Goal: Task Accomplishment & Management: Complete application form

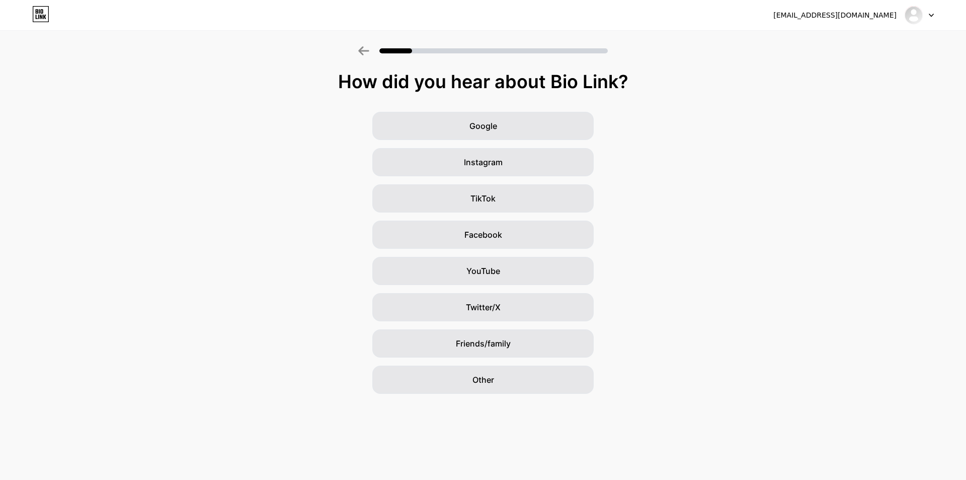
drag, startPoint x: 916, startPoint y: 17, endPoint x: 897, endPoint y: 50, distance: 38.1
click at [916, 18] on img at bounding box center [913, 15] width 19 height 19
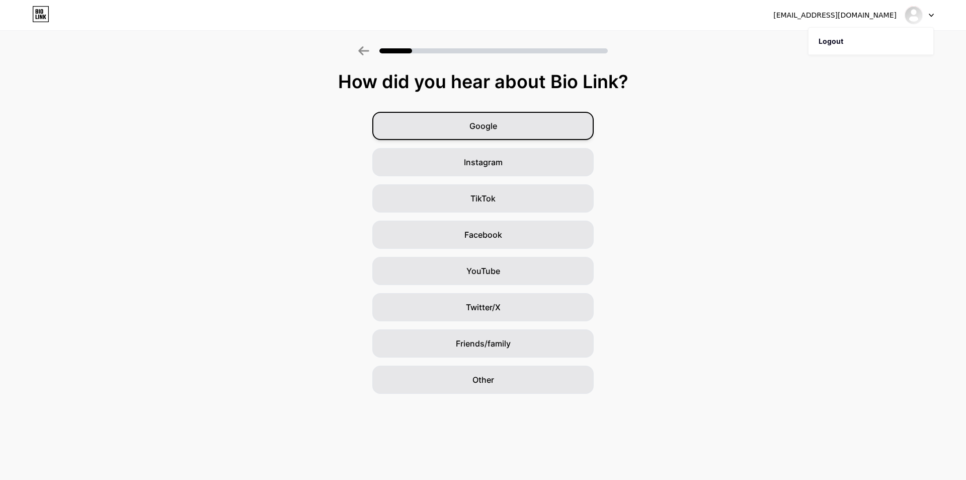
click at [535, 134] on div "Google" at bounding box center [482, 126] width 221 height 28
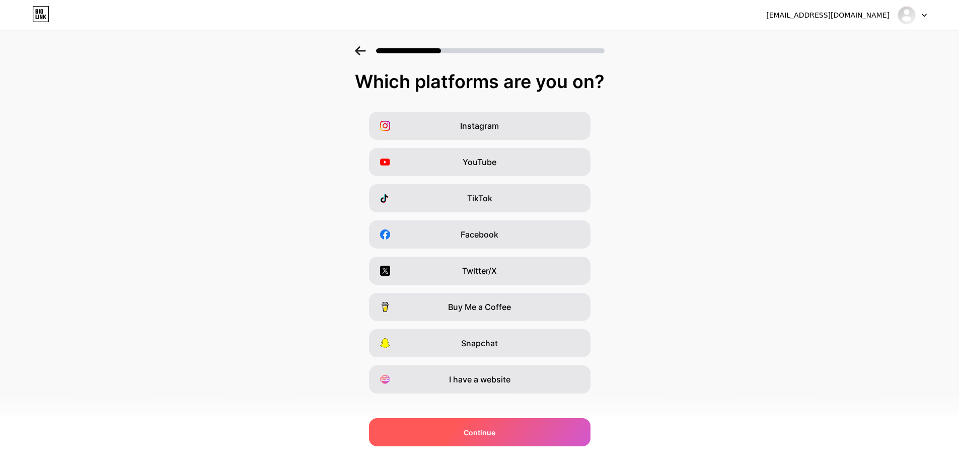
click at [523, 428] on div "Continue" at bounding box center [479, 432] width 221 height 28
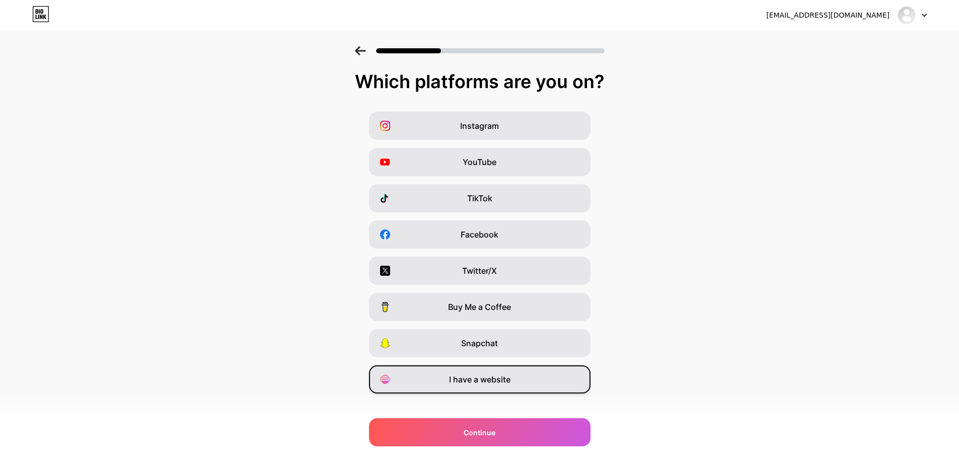
click at [517, 376] on div "I have a website" at bounding box center [479, 379] width 221 height 28
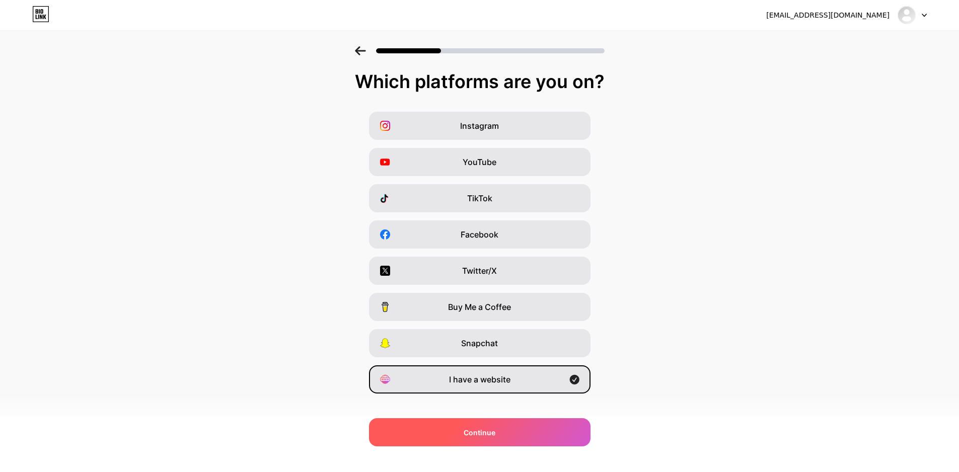
click at [551, 437] on div "Continue" at bounding box center [479, 432] width 221 height 28
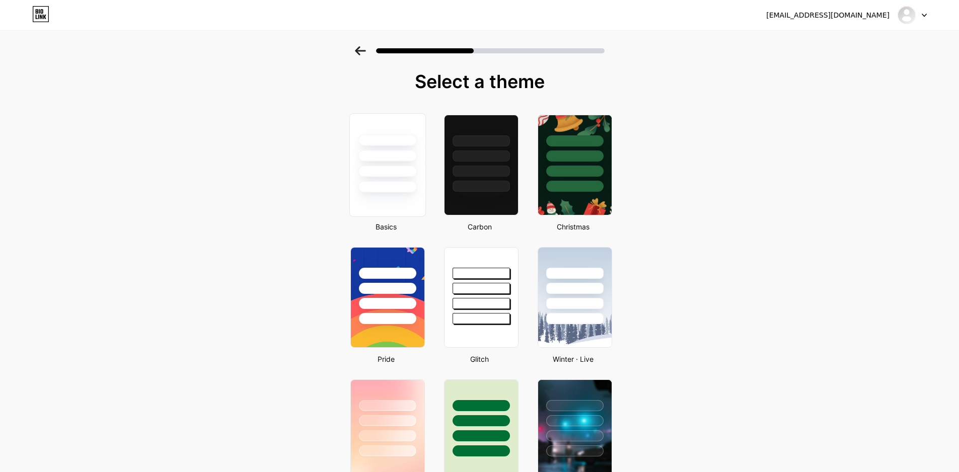
click at [384, 215] on div at bounding box center [387, 165] width 76 height 104
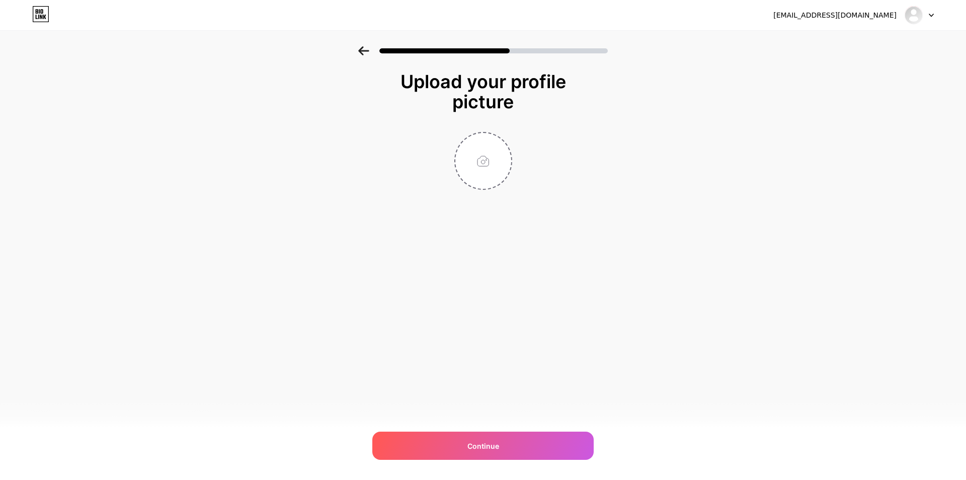
drag, startPoint x: 389, startPoint y: 291, endPoint x: 707, endPoint y: 208, distance: 328.2
click at [496, 170] on input "file" at bounding box center [483, 161] width 56 height 56
type input "C:\fakepath\British Airways HNL Terminal.jpg"
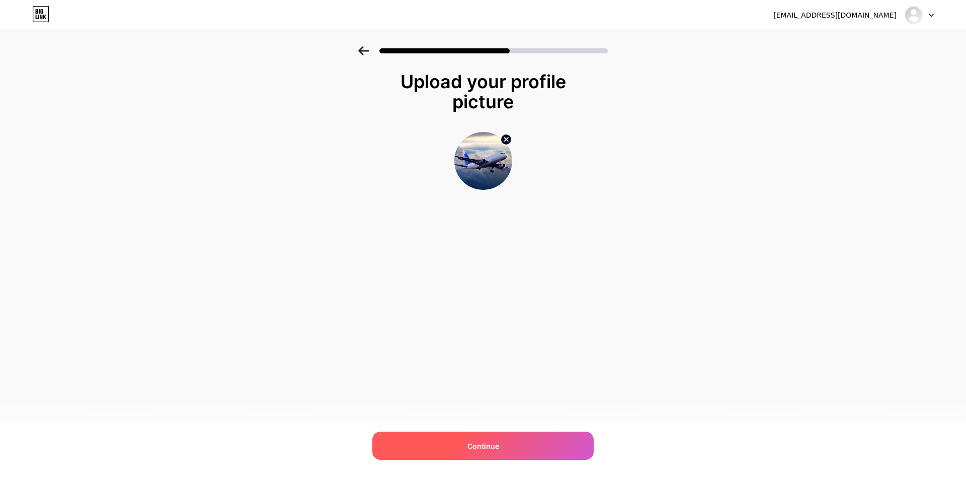
click at [536, 433] on div "Continue" at bounding box center [482, 445] width 221 height 28
click at [530, 440] on div at bounding box center [482, 445] width 221 height 28
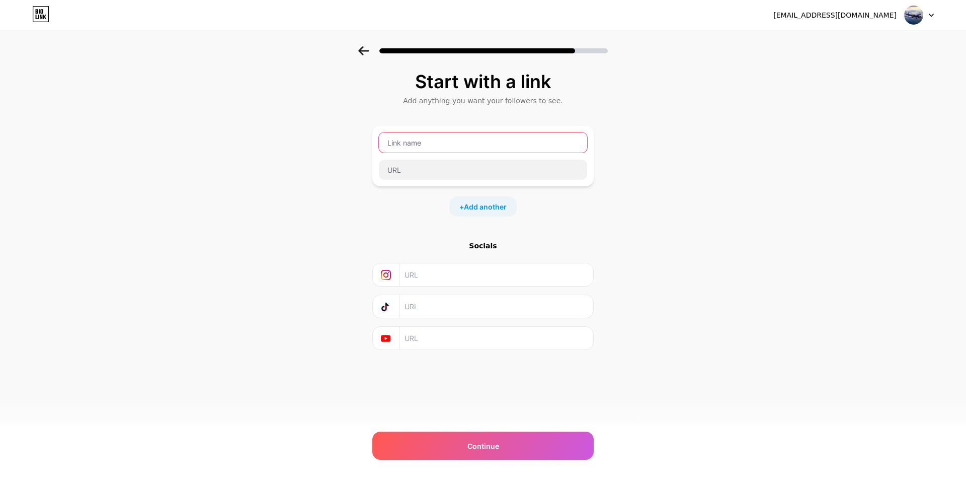
click at [443, 152] on input "text" at bounding box center [483, 142] width 208 height 20
paste input "Asia [GEOGRAPHIC_DATA] [PHONE_NUMBER]"
type input "Asia [GEOGRAPHIC_DATA] [PHONE_NUMBER]"
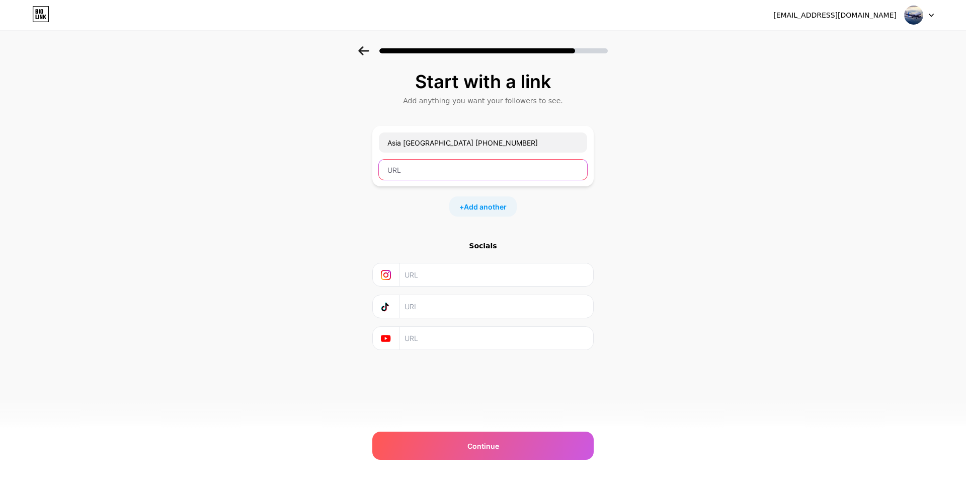
click at [411, 164] on input "text" at bounding box center [483, 169] width 208 height 20
paste input "[URL][DOMAIN_NAME][US_STATE]"
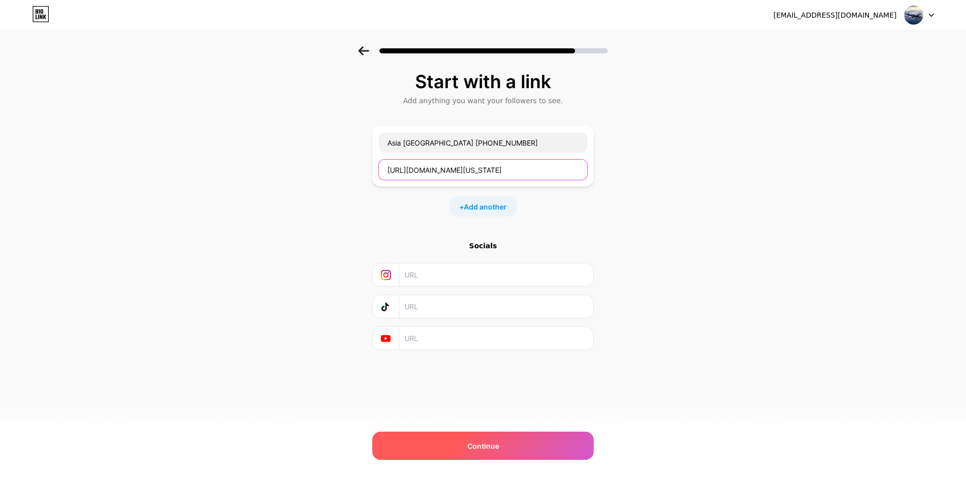
type input "[URL][DOMAIN_NAME][US_STATE]"
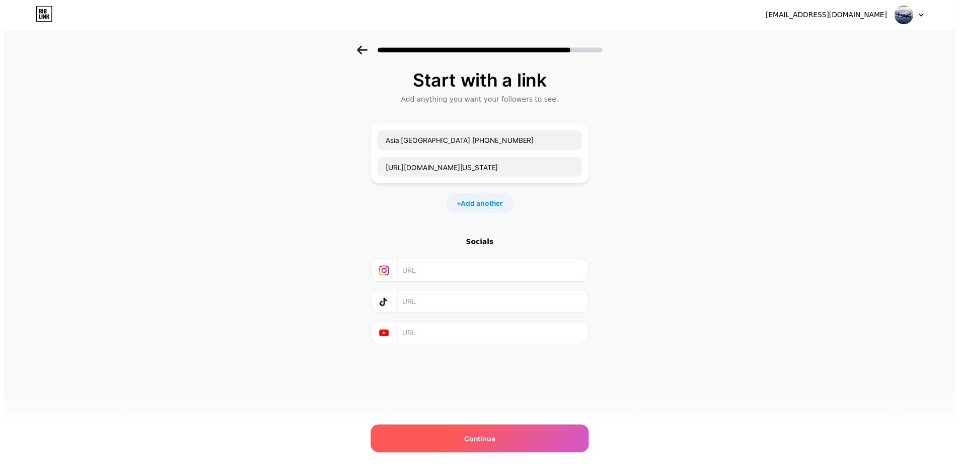
scroll to position [0, 0]
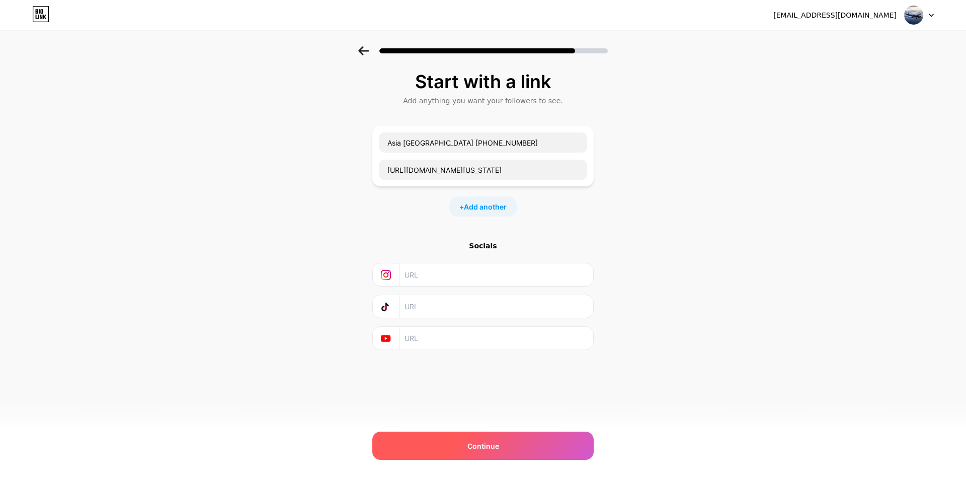
click at [517, 451] on div "Continue" at bounding box center [482, 445] width 221 height 28
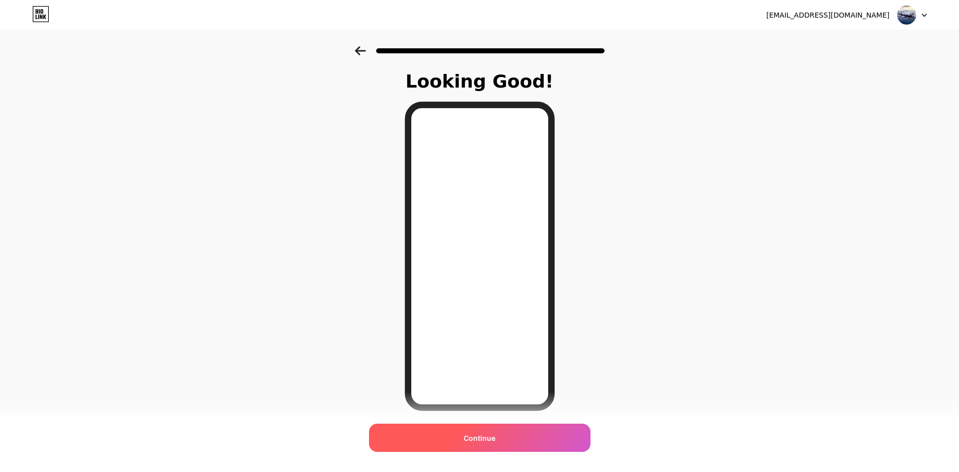
click at [514, 428] on div "Continue" at bounding box center [479, 438] width 221 height 28
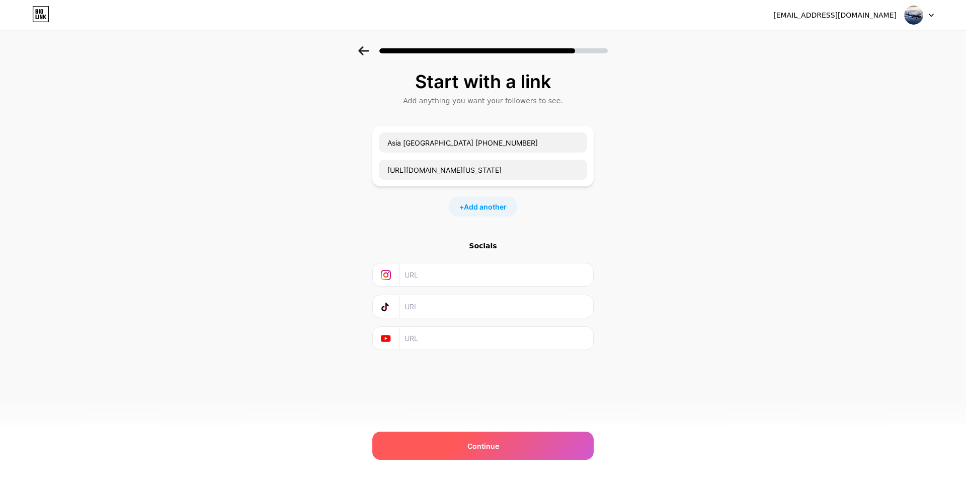
click at [514, 449] on div "Continue" at bounding box center [482, 445] width 221 height 28
click at [510, 451] on div "Continue" at bounding box center [482, 445] width 221 height 28
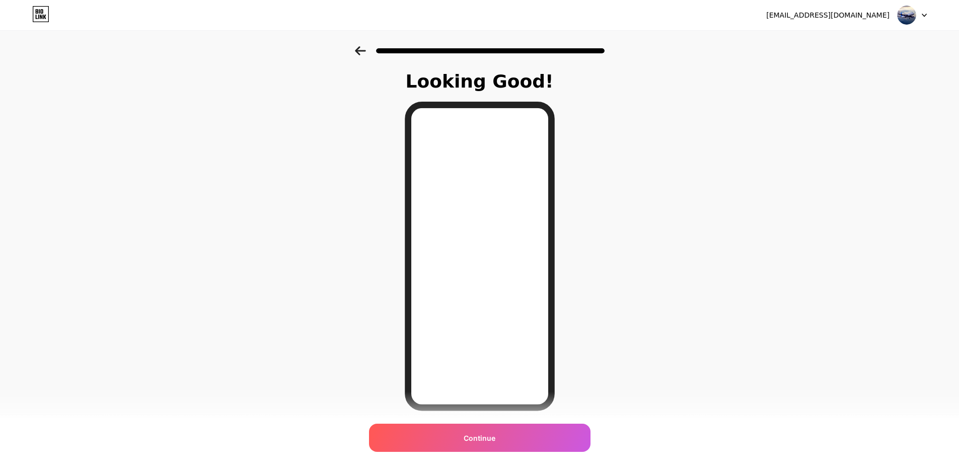
scroll to position [34, 0]
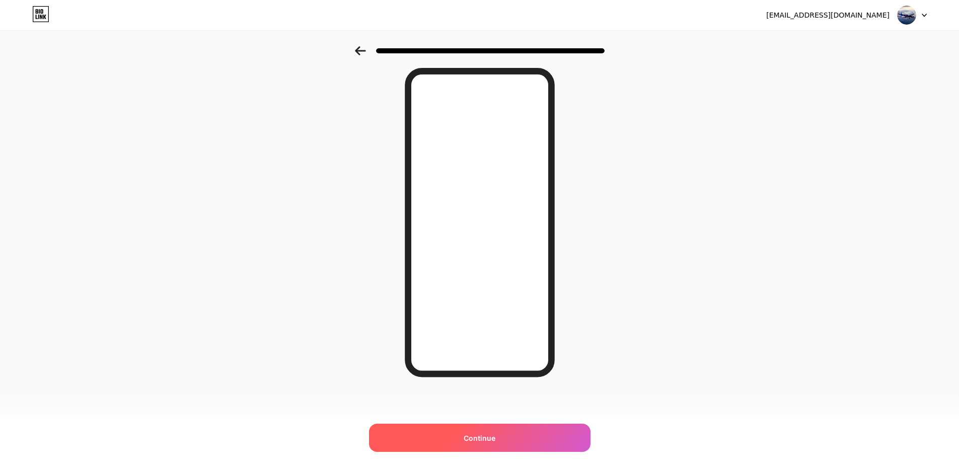
click at [491, 434] on span "Continue" at bounding box center [479, 438] width 32 height 11
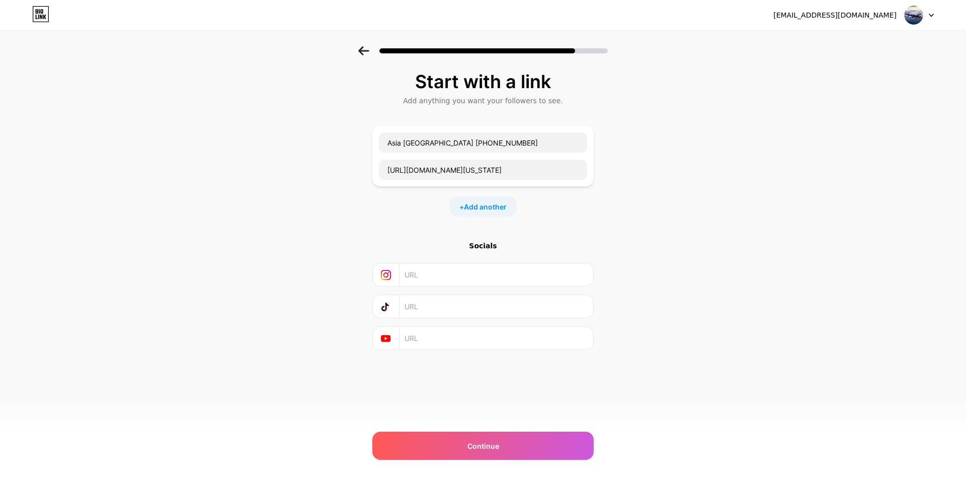
click at [912, 11] on img at bounding box center [913, 15] width 19 height 19
click at [498, 249] on div "Socials" at bounding box center [482, 246] width 221 height 10
click at [519, 441] on div "Continue" at bounding box center [482, 445] width 221 height 28
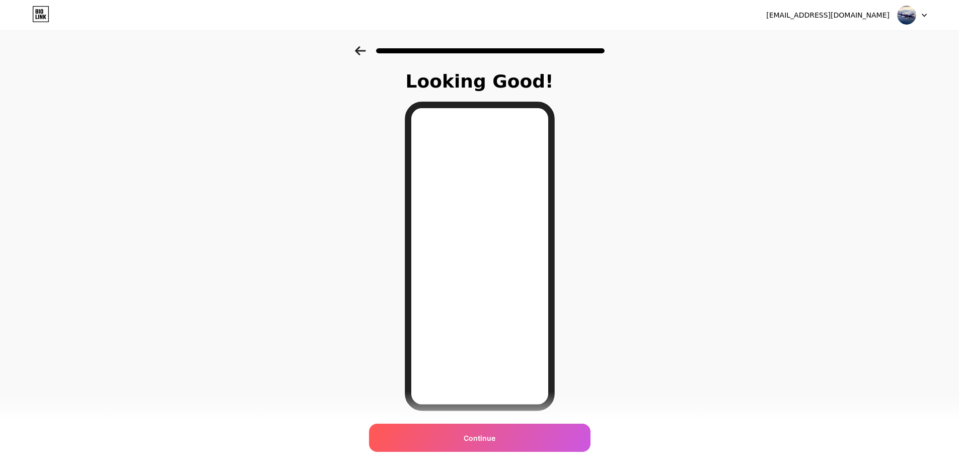
click at [846, 21] on div "[EMAIL_ADDRESS][DOMAIN_NAME]" at bounding box center [846, 15] width 161 height 18
click at [847, 17] on div "[EMAIL_ADDRESS][DOMAIN_NAME]" at bounding box center [827, 15] width 123 height 11
click at [867, 15] on div "[EMAIL_ADDRESS][DOMAIN_NAME]" at bounding box center [827, 15] width 123 height 11
click at [930, 17] on div "novajonas43@gmail.com Logout" at bounding box center [479, 15] width 959 height 18
click at [925, 16] on icon at bounding box center [924, 15] width 4 height 3
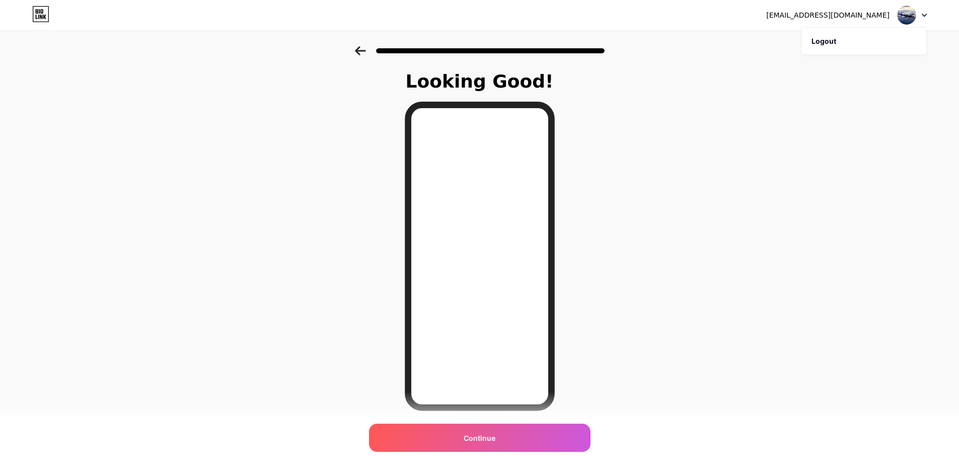
drag, startPoint x: 575, startPoint y: 348, endPoint x: 581, endPoint y: 347, distance: 6.2
click at [581, 347] on div "Looking Good! Continue" at bounding box center [479, 255] width 959 height 419
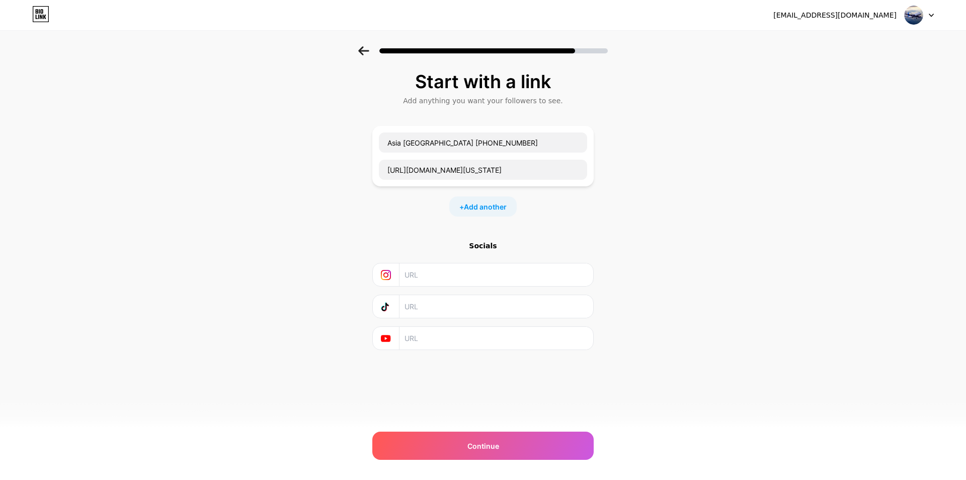
click at [888, 17] on div "[EMAIL_ADDRESS][DOMAIN_NAME]" at bounding box center [834, 15] width 123 height 11
click at [409, 297] on input "text" at bounding box center [496, 306] width 183 height 23
click at [484, 214] on div "+ Add another" at bounding box center [482, 206] width 67 height 20
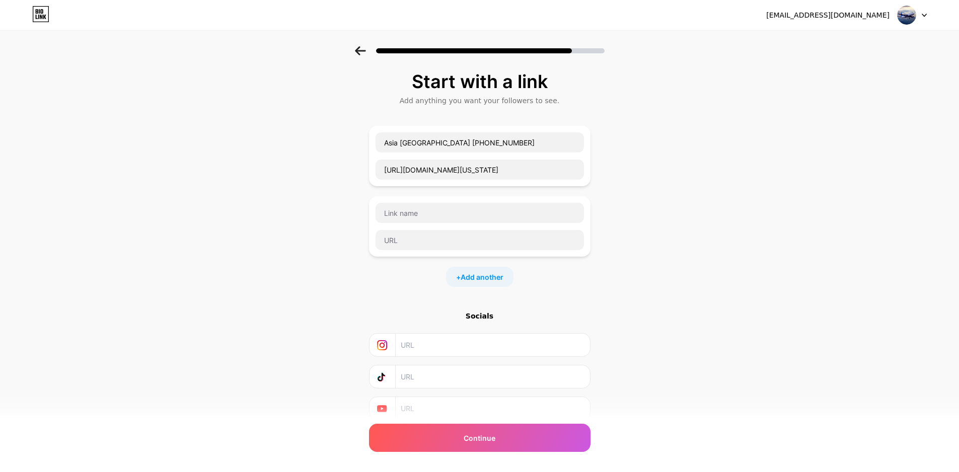
click at [485, 209] on input "text" at bounding box center [479, 213] width 208 height 20
click at [489, 319] on div "Socials" at bounding box center [479, 316] width 221 height 10
click at [506, 450] on div "Continue" at bounding box center [479, 438] width 221 height 28
click at [487, 448] on div "Continue" at bounding box center [479, 438] width 221 height 28
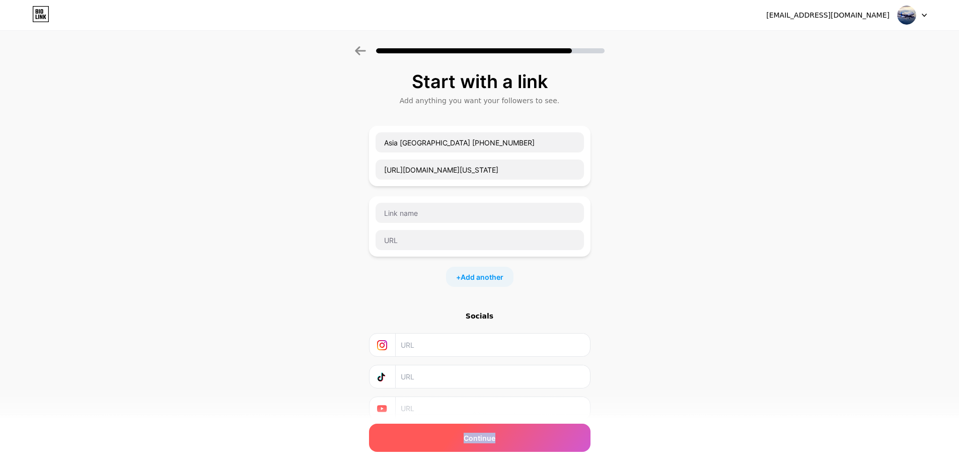
click at [487, 448] on div "Continue" at bounding box center [479, 438] width 221 height 28
click at [490, 444] on div "Continue" at bounding box center [479, 438] width 221 height 28
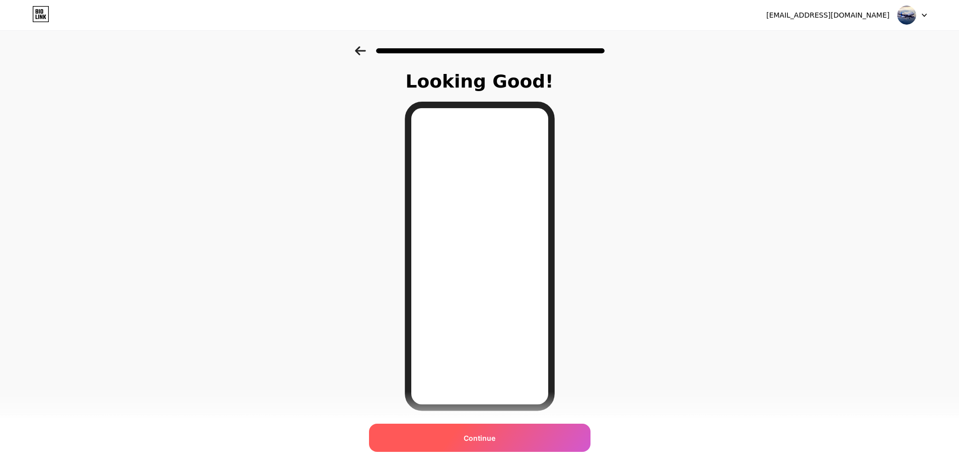
drag, startPoint x: 490, startPoint y: 444, endPoint x: 506, endPoint y: 444, distance: 16.6
click at [506, 444] on div "Continue" at bounding box center [479, 438] width 221 height 28
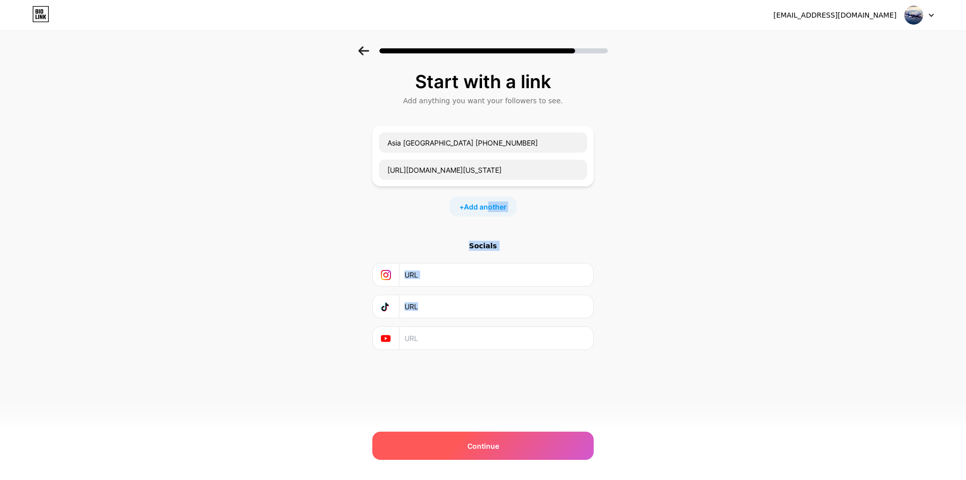
drag, startPoint x: 488, startPoint y: 209, endPoint x: 569, endPoint y: 439, distance: 243.2
click at [609, 404] on div "[EMAIL_ADDRESS][DOMAIN_NAME] Logout Link Copied Start with a link Add anything …" at bounding box center [483, 240] width 966 height 480
click at [526, 447] on div "Continue" at bounding box center [482, 445] width 221 height 28
click at [493, 450] on span "Continue" at bounding box center [483, 445] width 32 height 11
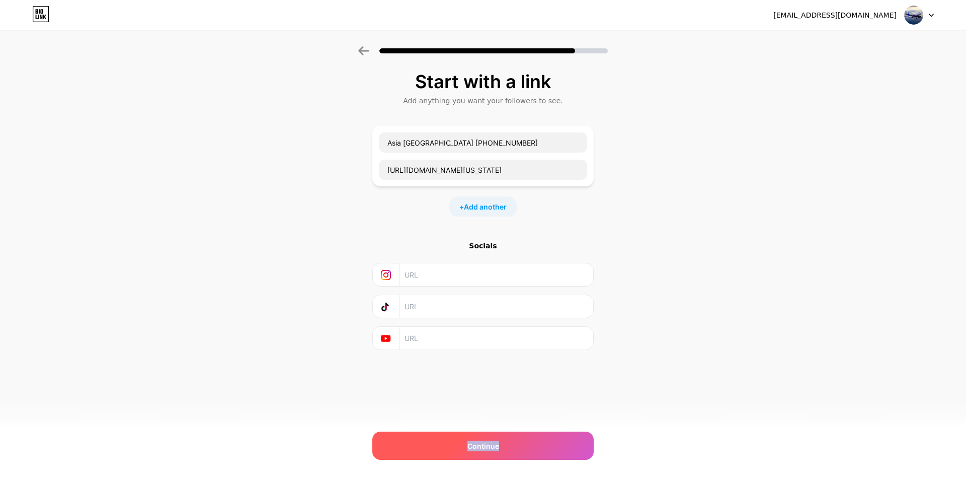
click at [493, 450] on span "Continue" at bounding box center [483, 445] width 32 height 11
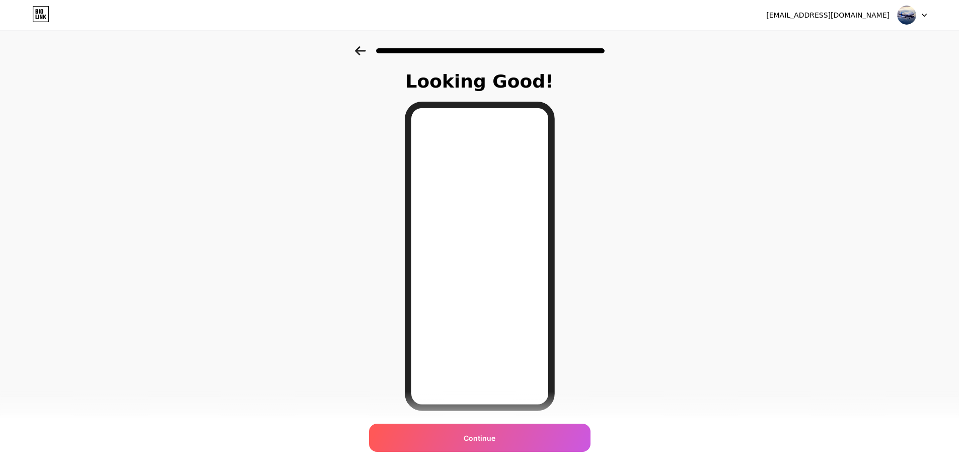
click at [493, 450] on div "Continue" at bounding box center [479, 438] width 221 height 28
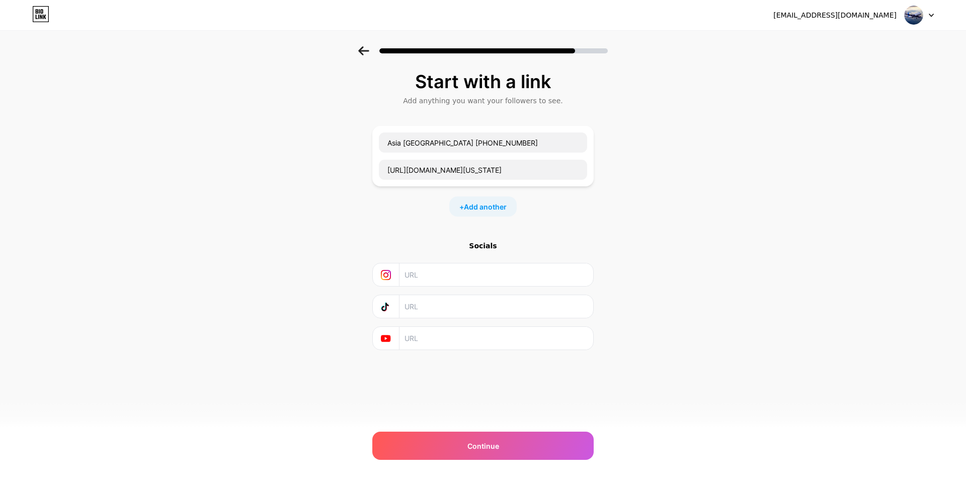
click at [493, 464] on div "[EMAIL_ADDRESS][DOMAIN_NAME] Logout Link Copied Start with a link Add anything …" at bounding box center [483, 240] width 966 height 480
click at [494, 448] on span "Continue" at bounding box center [483, 445] width 32 height 11
click at [504, 442] on div "Continue" at bounding box center [482, 445] width 221 height 28
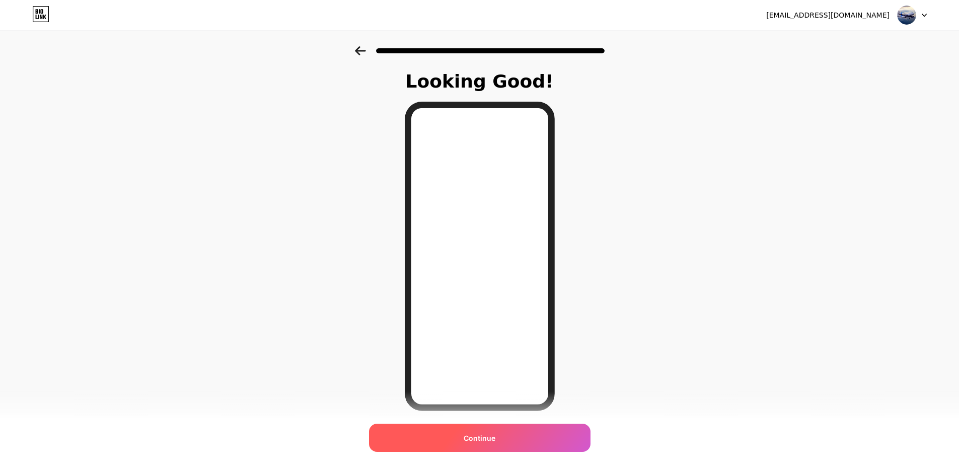
click at [553, 424] on div "Continue" at bounding box center [479, 438] width 221 height 28
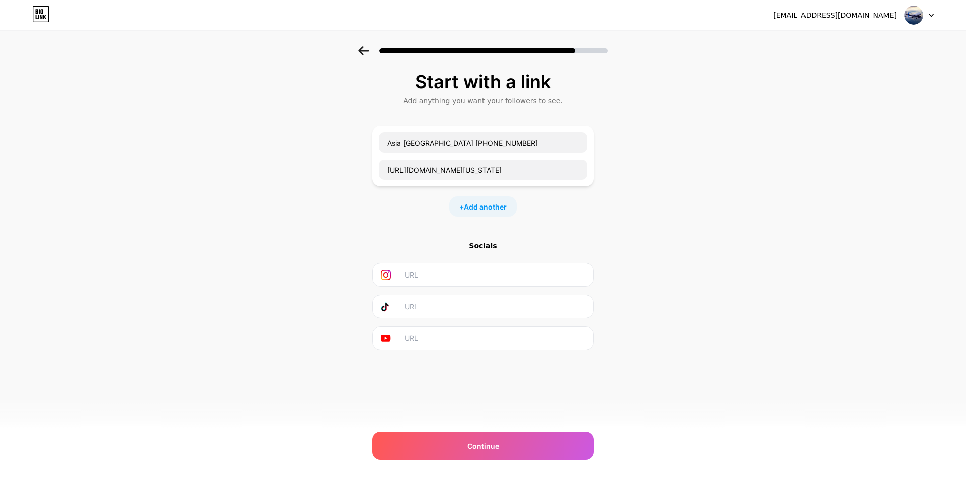
click at [427, 121] on div "Start with a link Add anything you want your followers to see. Asia Pacífico Of…" at bounding box center [482, 210] width 221 height 278
